Goal: Register for event/course

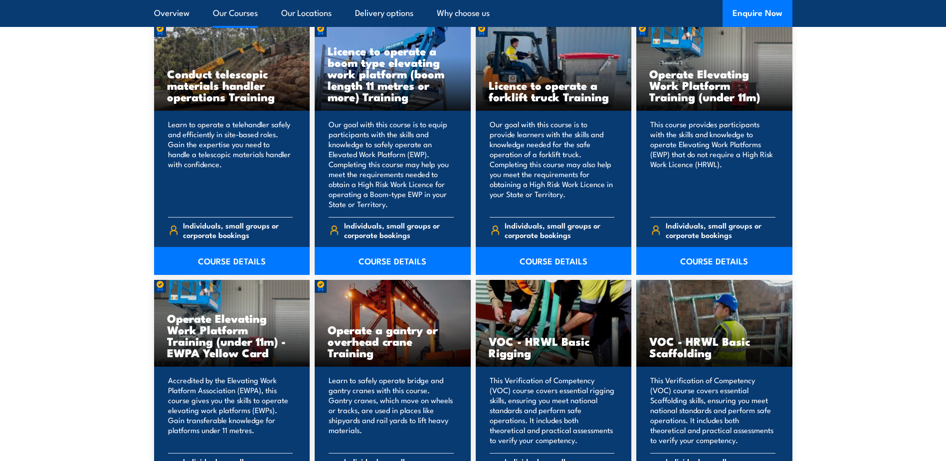
scroll to position [848, 0]
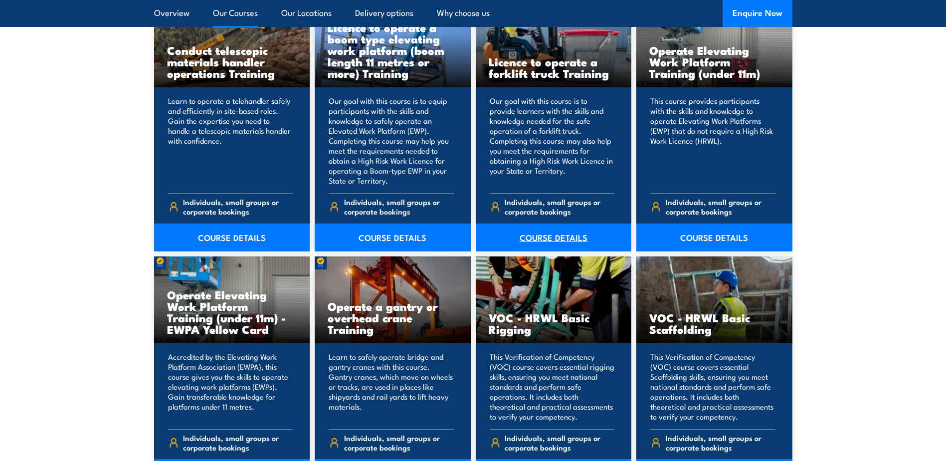
click at [562, 233] on link "COURSE DETAILS" at bounding box center [554, 237] width 156 height 28
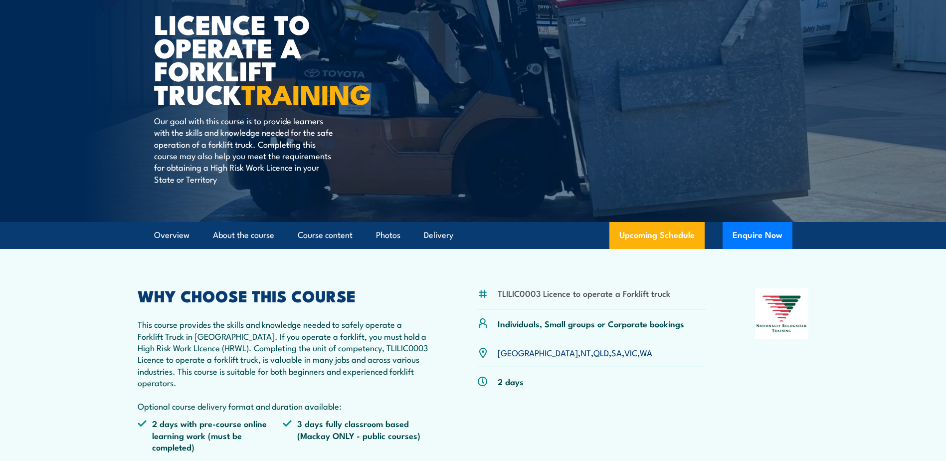
scroll to position [50, 0]
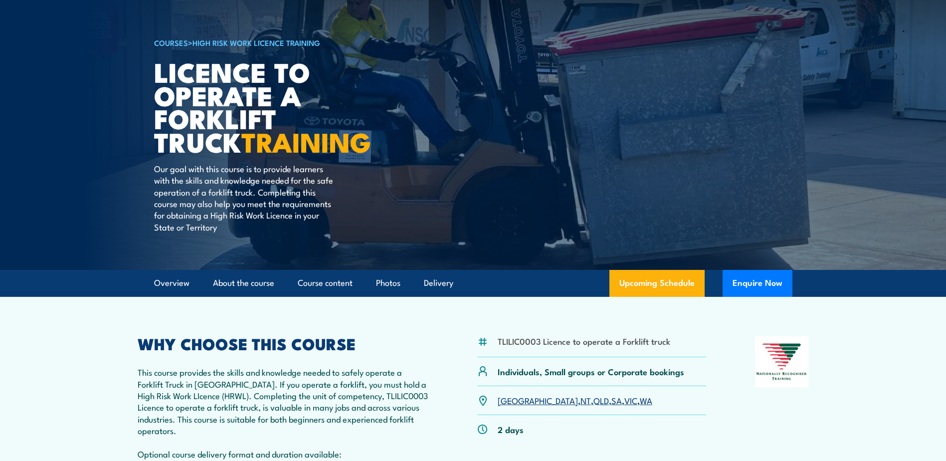
click at [640, 394] on link "WA" at bounding box center [646, 400] width 12 height 12
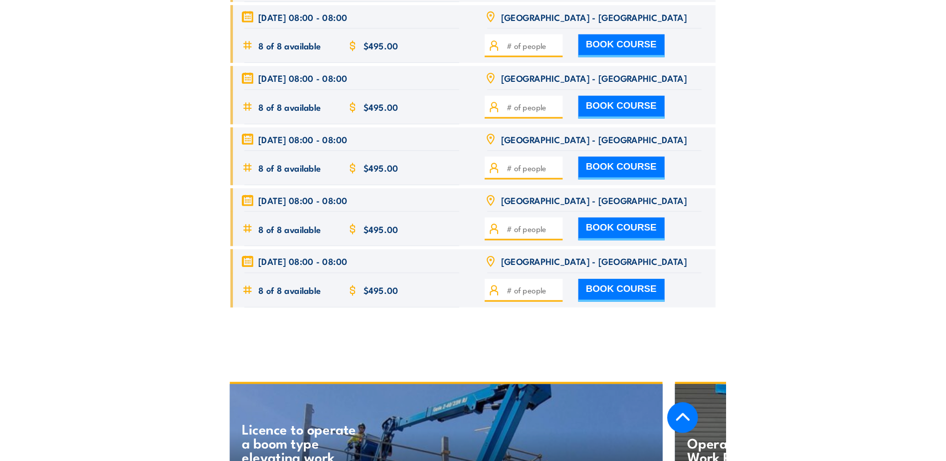
scroll to position [2358, 0]
